Goal: Find specific page/section: Find specific page/section

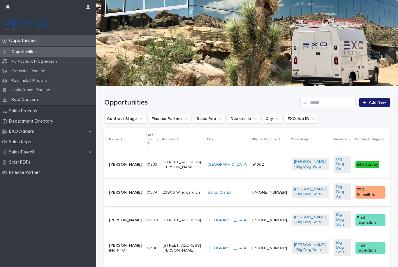
scroll to position [54, 0]
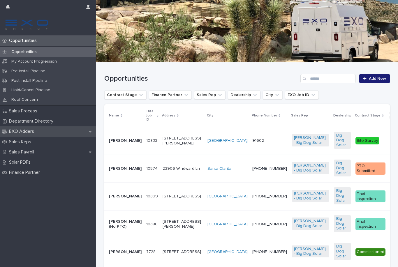
click at [56, 134] on div "EXO Adders" at bounding box center [48, 132] width 96 height 10
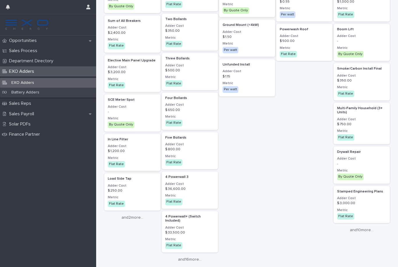
scroll to position [639, 0]
click at [182, 258] on link "and 16 more..." at bounding box center [190, 260] width 56 height 5
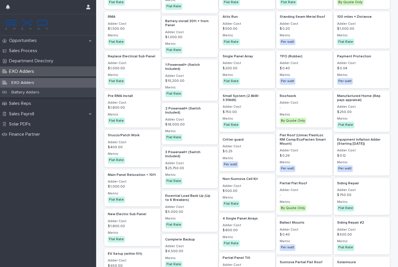
scroll to position [94, 0]
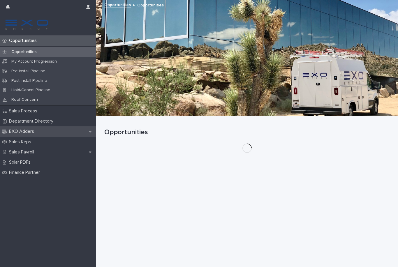
click at [44, 131] on div "EXO Adders" at bounding box center [48, 132] width 96 height 10
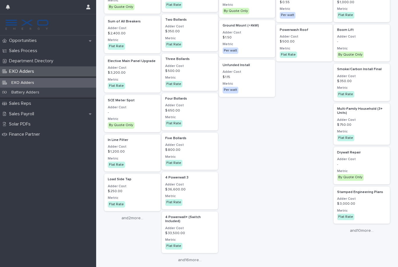
scroll to position [639, 0]
click at [184, 258] on link "and 16 more..." at bounding box center [190, 260] width 56 height 5
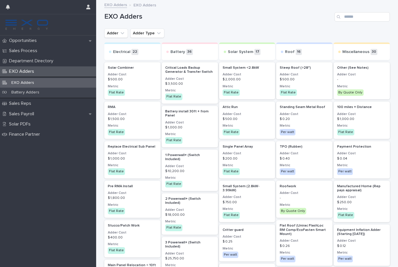
scroll to position [0, 0]
